Goal: Navigation & Orientation: Find specific page/section

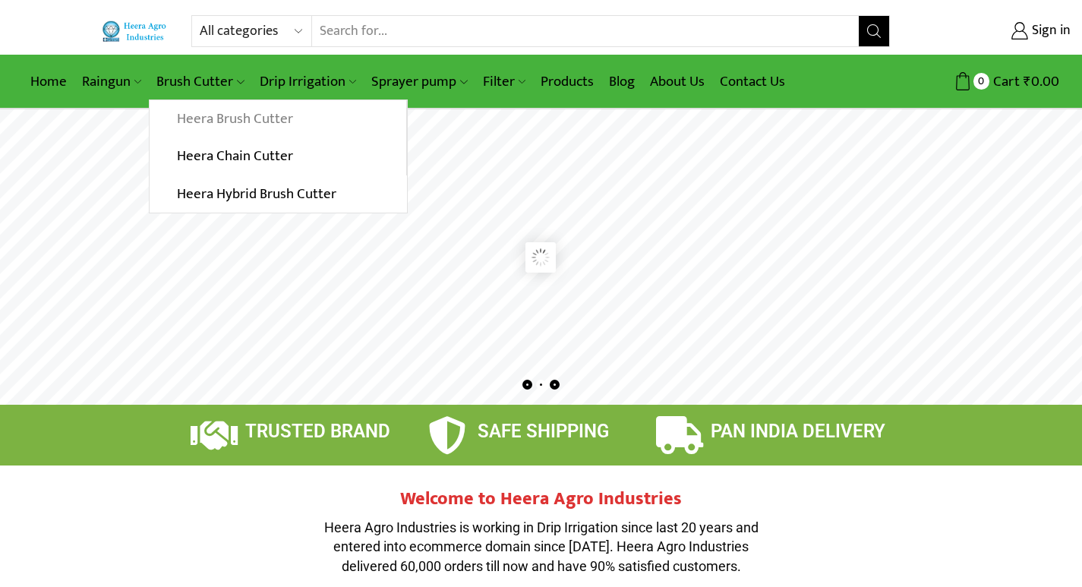
click at [229, 125] on link "Heera Brush Cutter" at bounding box center [278, 119] width 256 height 38
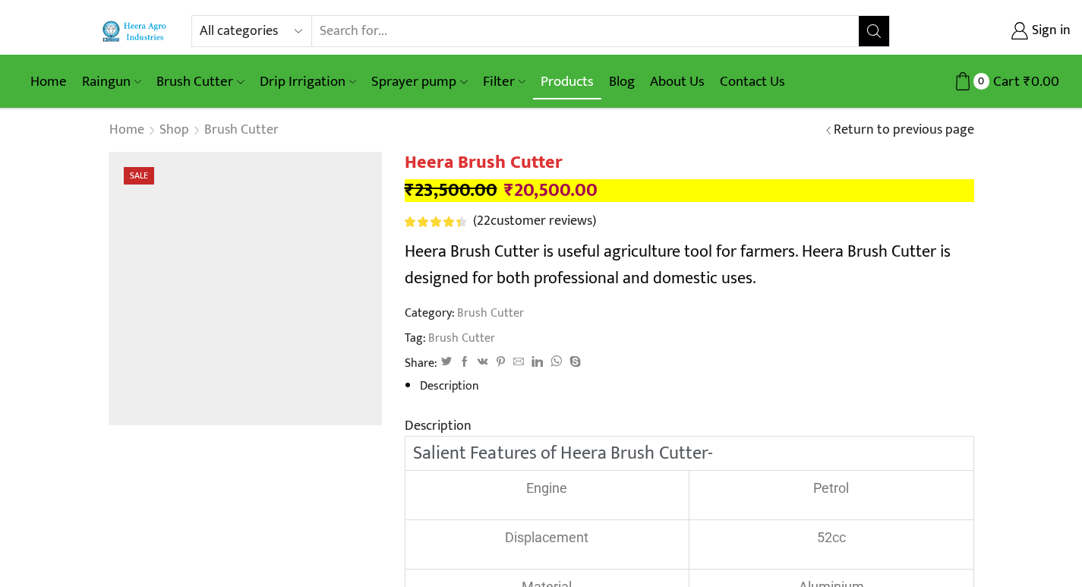
click at [575, 77] on link "Products" at bounding box center [567, 82] width 68 height 36
